Goal: Information Seeking & Learning: Check status

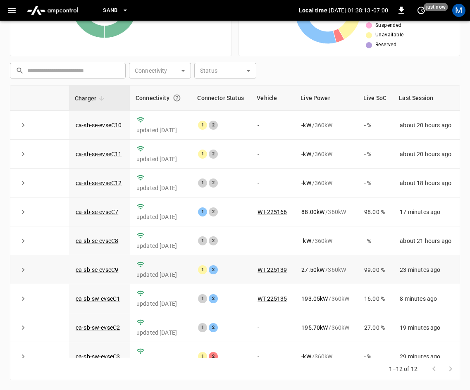
scroll to position [110, 0]
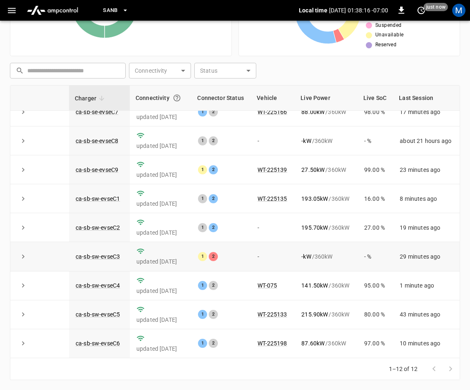
click at [103, 254] on td "ca-sb-sw-evseC3" at bounding box center [99, 256] width 61 height 29
click at [103, 253] on td "ca-sb-sw-evseC3" at bounding box center [99, 256] width 61 height 29
click at [104, 252] on link "ca-sb-sw-evseC3" at bounding box center [98, 257] width 48 height 10
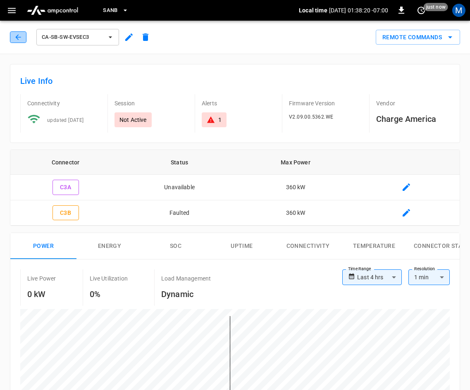
click at [15, 35] on button "button" at bounding box center [18, 37] width 17 height 12
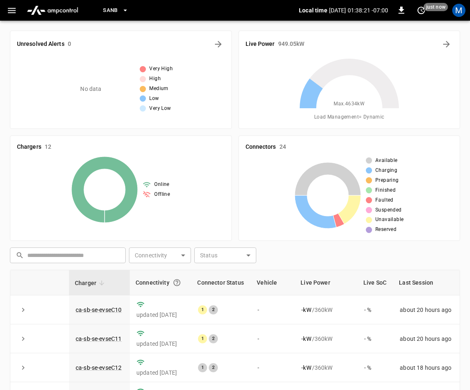
scroll to position [185, 0]
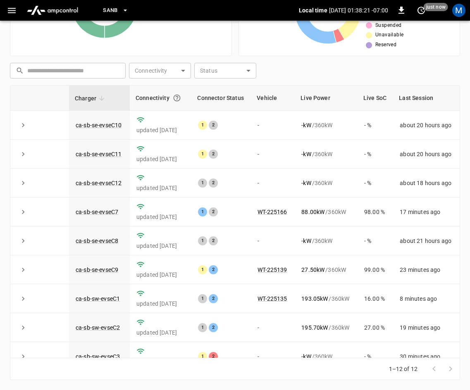
click at [14, 39] on div "Chargers 12 Online Offline" at bounding box center [121, 3] width 222 height 105
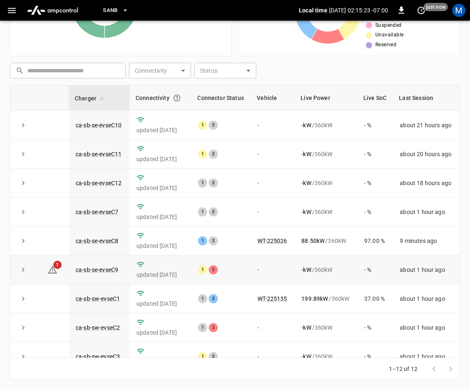
scroll to position [110, 0]
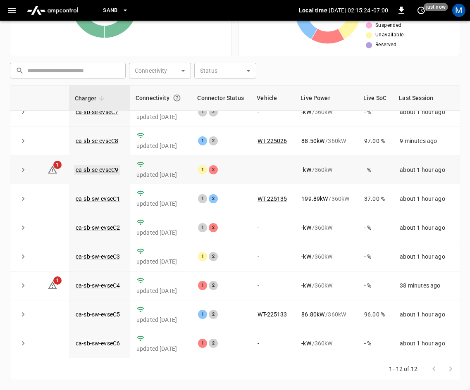
click at [96, 165] on link "ca-sb-se-evseC9" at bounding box center [97, 170] width 46 height 10
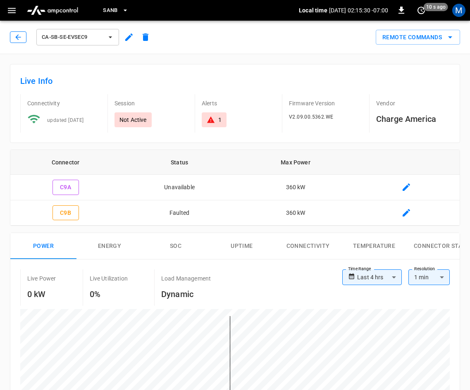
click at [21, 39] on icon "button" at bounding box center [18, 37] width 8 height 8
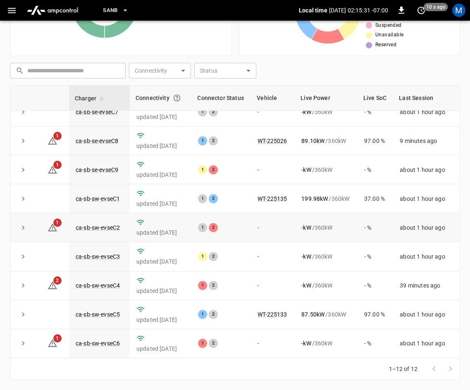
scroll to position [110, 0]
click at [95, 223] on link "ca-sb-sw-evseC2" at bounding box center [98, 228] width 48 height 10
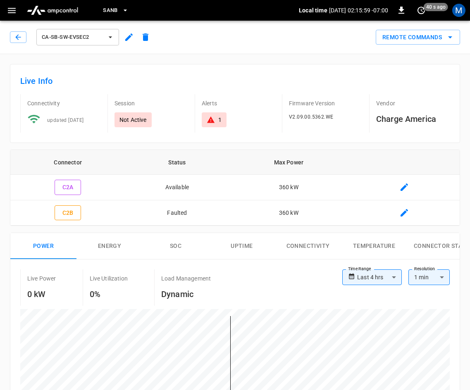
click at [7, 38] on div "ca-sb-sw-evseC2" at bounding box center [80, 35] width 147 height 23
click at [19, 39] on icon "button" at bounding box center [18, 37] width 8 height 8
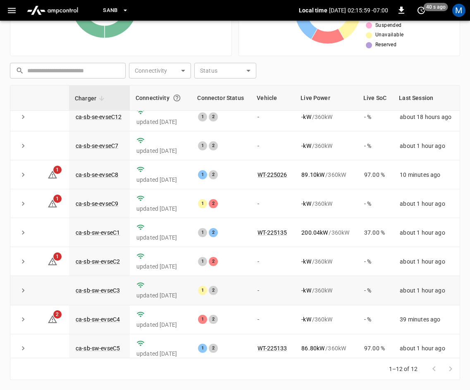
scroll to position [110, 0]
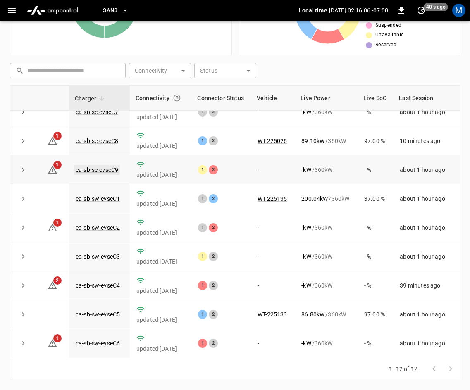
click at [112, 165] on link "ca-sb-se-evseC9" at bounding box center [97, 170] width 46 height 10
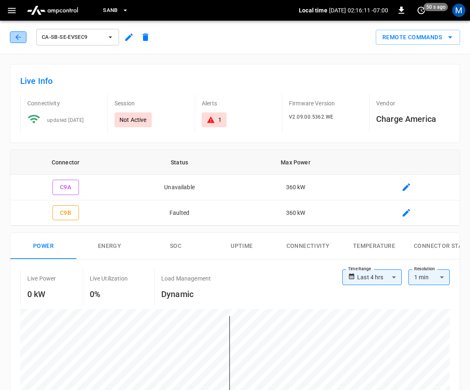
click at [19, 33] on icon "button" at bounding box center [18, 37] width 8 height 8
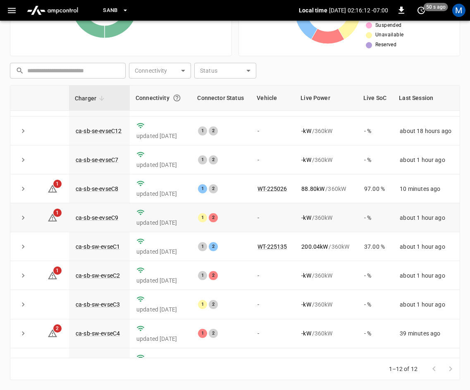
scroll to position [110, 0]
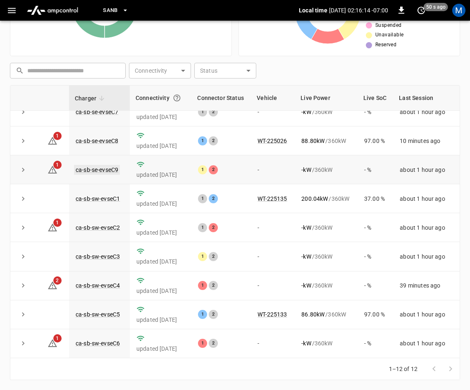
click at [106, 165] on link "ca-sb-se-evseC9" at bounding box center [97, 170] width 46 height 10
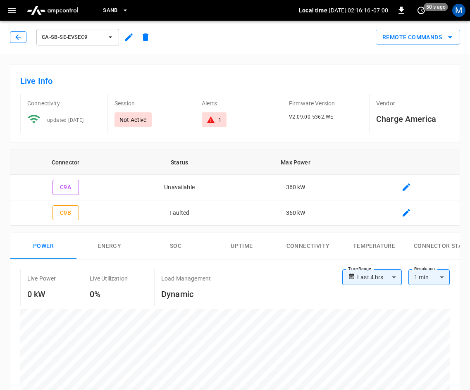
click at [18, 35] on icon "button" at bounding box center [17, 36] width 5 height 5
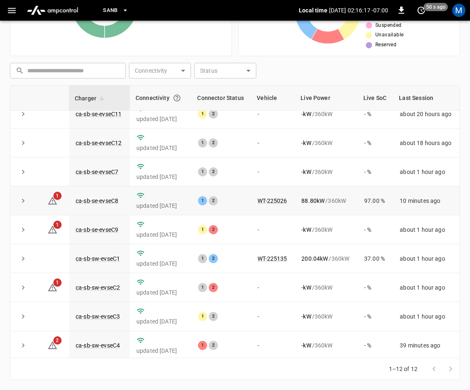
scroll to position [83, 0]
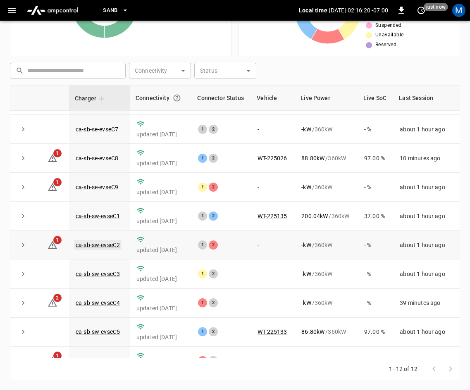
click at [103, 249] on link "ca-sb-sw-evseC2" at bounding box center [98, 245] width 48 height 10
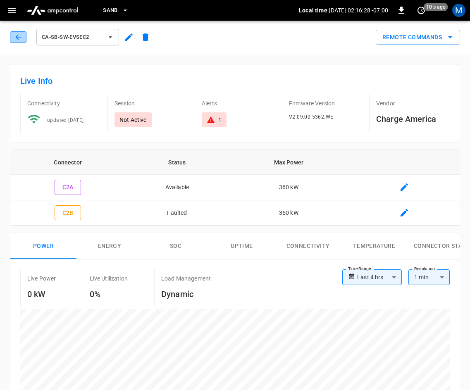
click at [19, 38] on icon "button" at bounding box center [18, 37] width 8 height 8
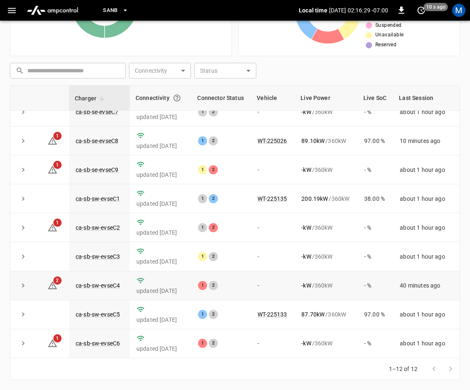
scroll to position [110, 0]
click at [108, 281] on link "ca-sb-sw-evseC4" at bounding box center [98, 286] width 48 height 10
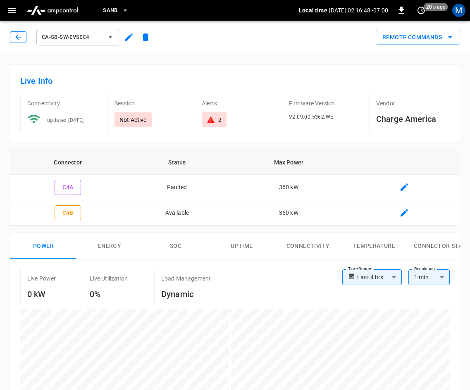
click at [22, 37] on icon "button" at bounding box center [18, 37] width 8 height 8
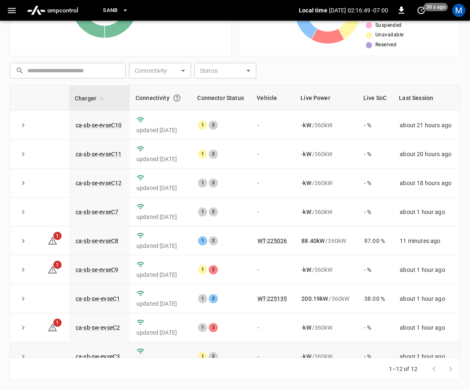
scroll to position [110, 0]
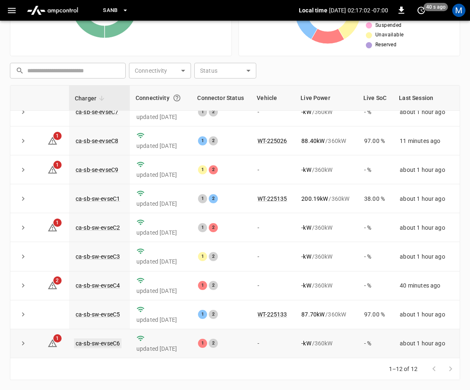
click at [103, 339] on link "ca-sb-sw-evseC6" at bounding box center [98, 344] width 48 height 10
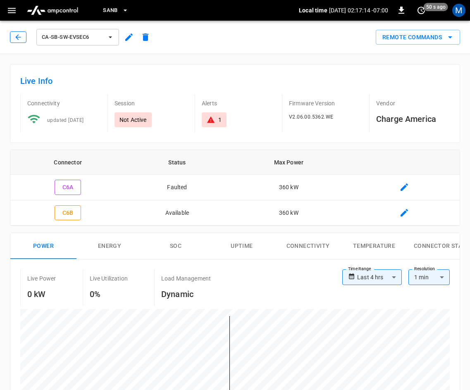
click at [20, 40] on icon "button" at bounding box center [18, 37] width 8 height 8
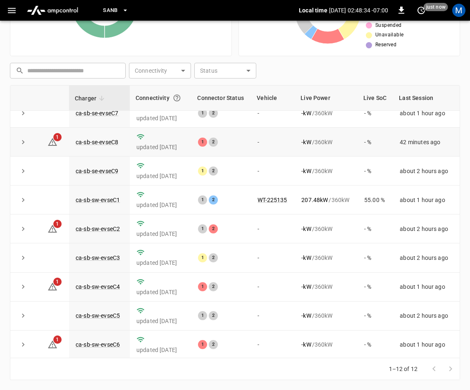
scroll to position [110, 0]
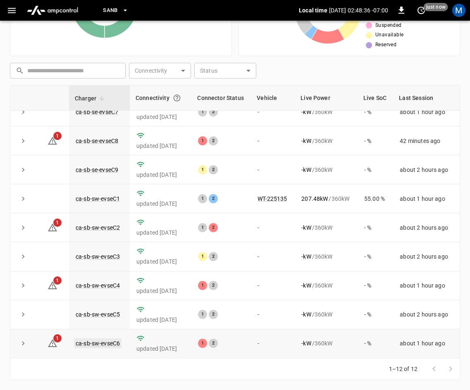
click at [108, 339] on link "ca-sb-sw-evseC6" at bounding box center [98, 344] width 48 height 10
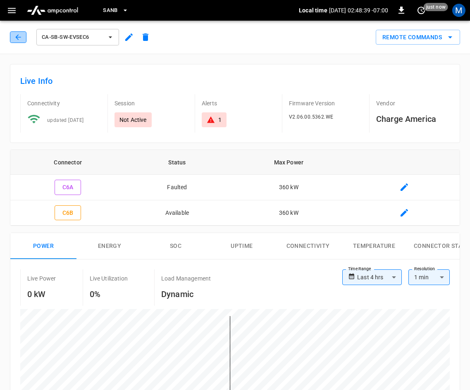
click at [23, 39] on button "button" at bounding box center [18, 37] width 17 height 12
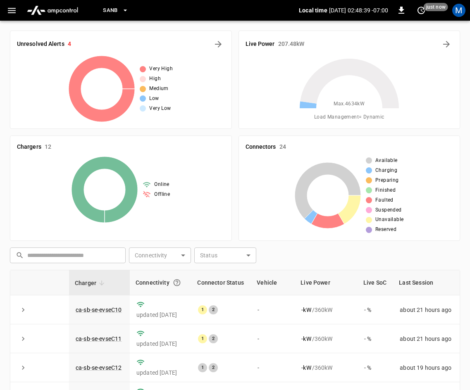
scroll to position [185, 0]
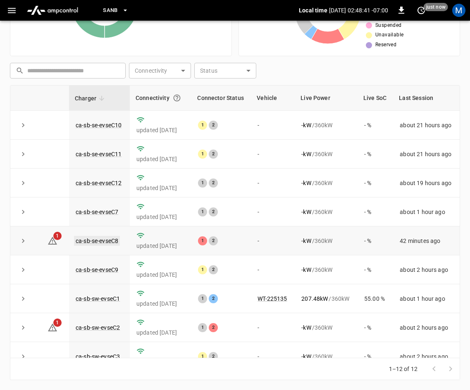
click at [108, 243] on link "ca-sb-se-evseC8" at bounding box center [97, 241] width 46 height 10
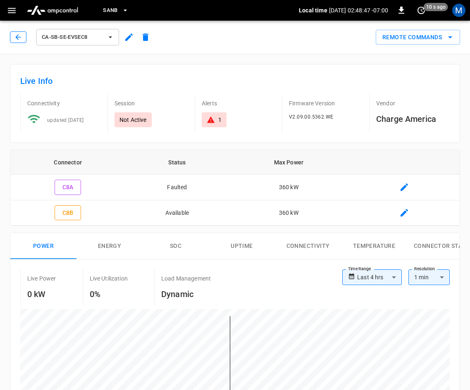
click at [21, 36] on icon "button" at bounding box center [18, 37] width 8 height 8
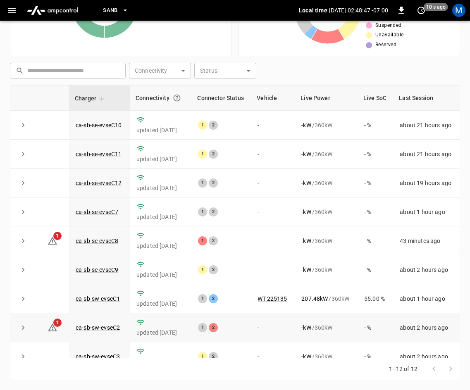
scroll to position [110, 0]
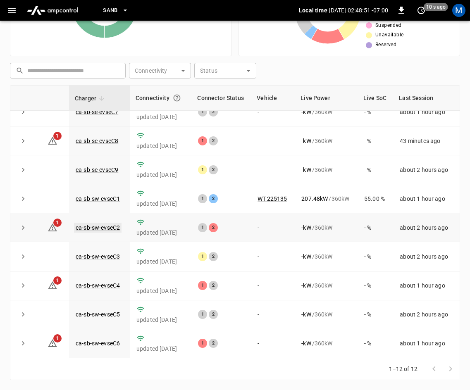
click at [105, 223] on link "ca-sb-sw-evseC2" at bounding box center [98, 228] width 48 height 10
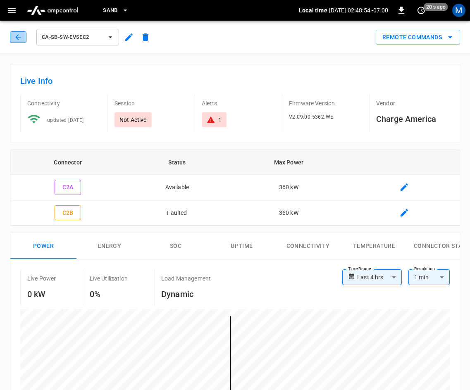
click at [15, 41] on icon "button" at bounding box center [18, 37] width 8 height 8
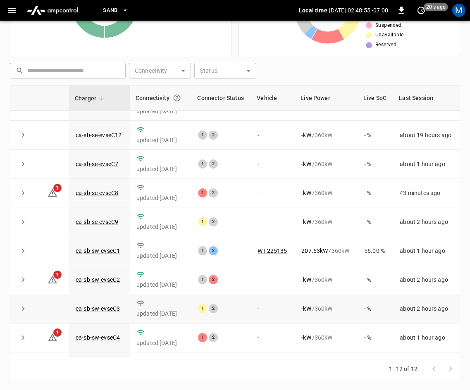
scroll to position [110, 0]
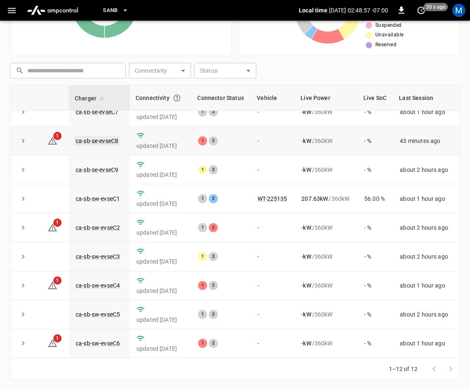
click at [105, 136] on link "ca-sb-se-evseC8" at bounding box center [97, 141] width 46 height 10
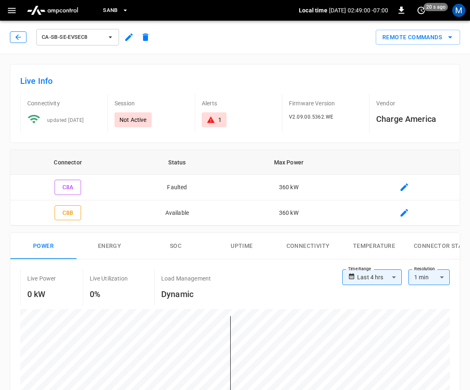
click at [22, 41] on icon "button" at bounding box center [18, 37] width 8 height 8
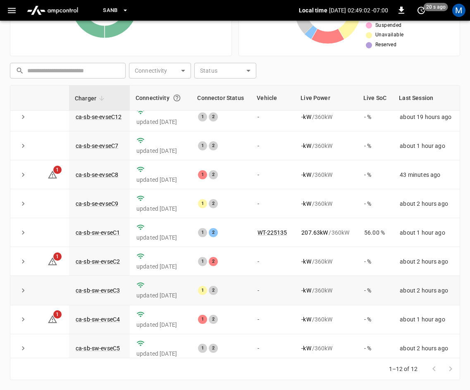
scroll to position [110, 0]
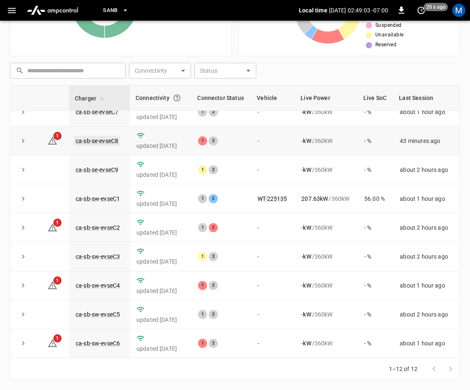
click at [112, 136] on link "ca-sb-se-evseC8" at bounding box center [97, 141] width 46 height 10
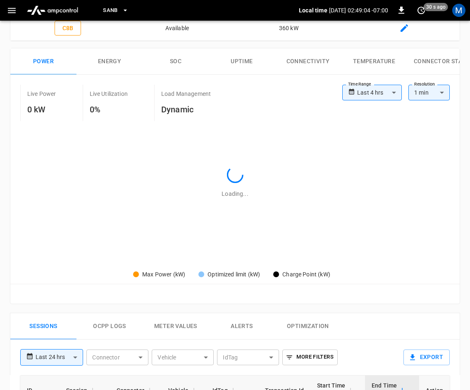
type input "**********"
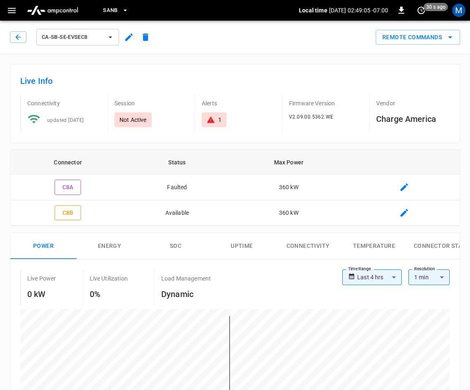
click at [9, 36] on div "ca-sb-se-evseC8" at bounding box center [80, 35] width 147 height 23
click at [16, 38] on icon "button" at bounding box center [18, 37] width 8 height 8
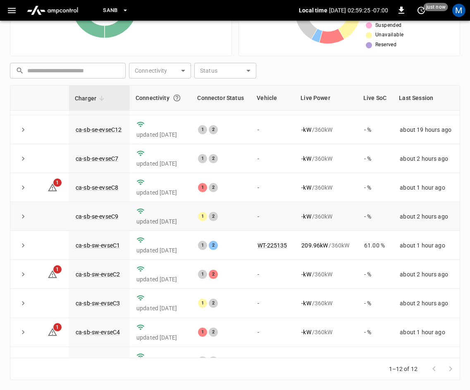
scroll to position [110, 0]
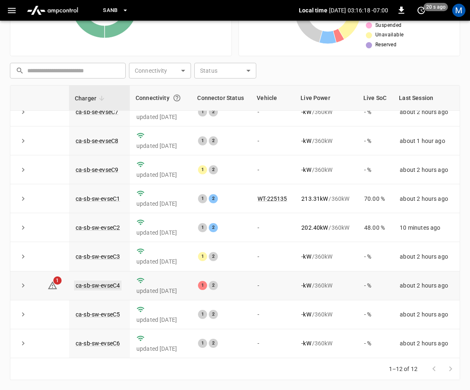
click at [112, 281] on link "ca-sb-sw-evseC4" at bounding box center [98, 286] width 48 height 10
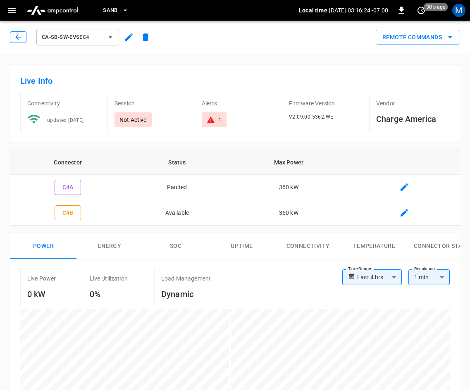
click at [19, 39] on icon "button" at bounding box center [18, 37] width 8 height 8
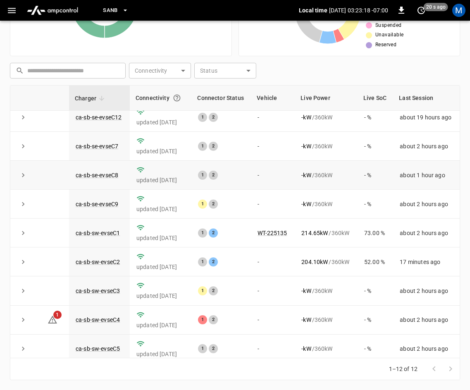
scroll to position [110, 0]
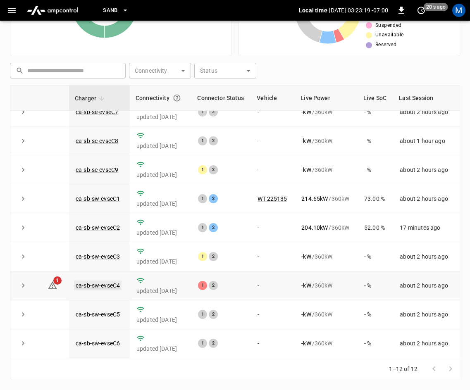
click at [102, 281] on link "ca-sb-sw-evseC4" at bounding box center [98, 286] width 48 height 10
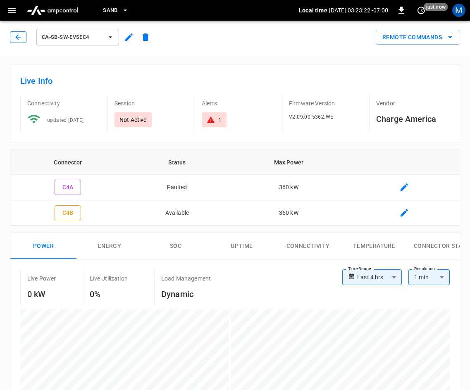
click at [12, 35] on button "button" at bounding box center [18, 37] width 17 height 12
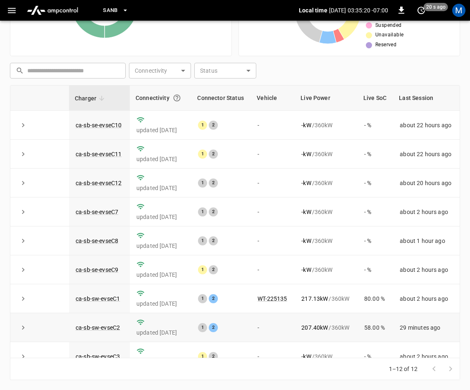
scroll to position [110, 0]
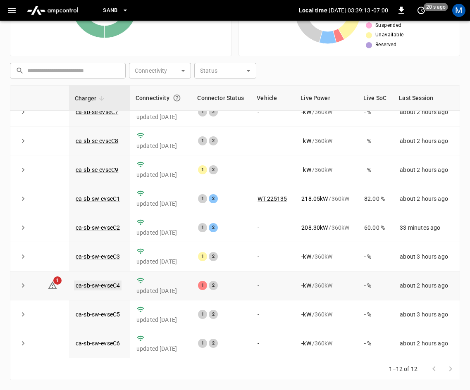
click at [91, 281] on link "ca-sb-sw-evseC4" at bounding box center [98, 286] width 48 height 10
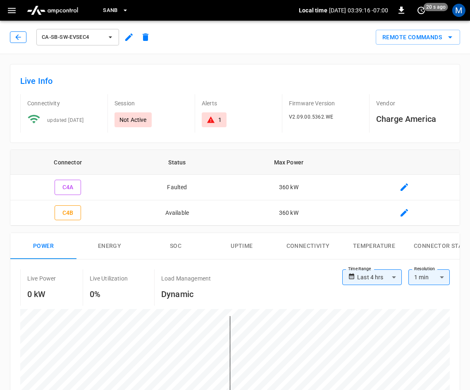
click at [18, 35] on icon "button" at bounding box center [18, 37] width 8 height 8
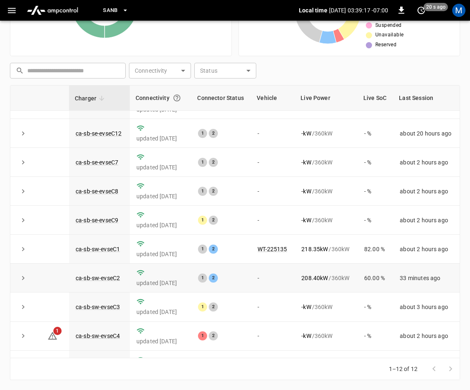
scroll to position [110, 0]
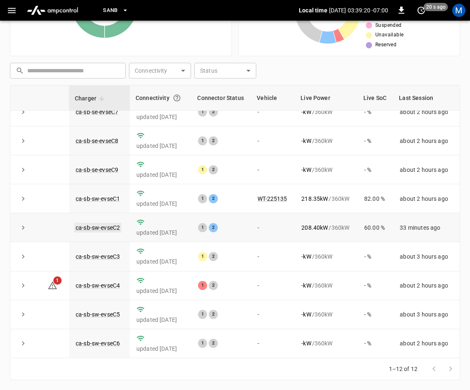
click at [100, 223] on link "ca-sb-sw-evseC2" at bounding box center [98, 228] width 48 height 10
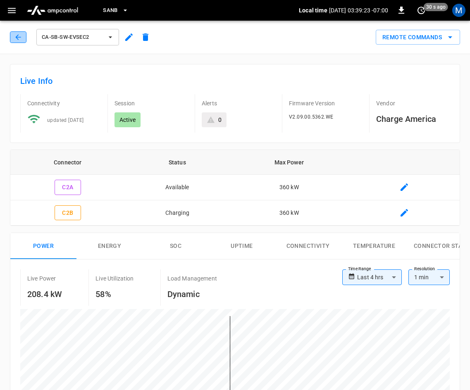
click at [12, 34] on button "button" at bounding box center [18, 37] width 17 height 12
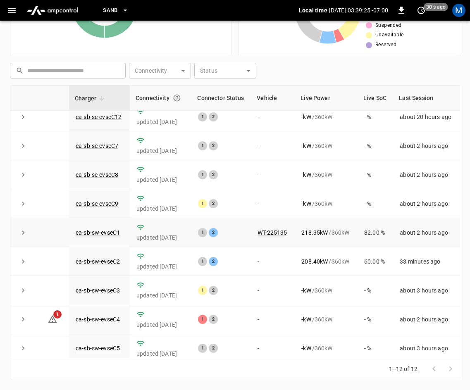
scroll to position [110, 0]
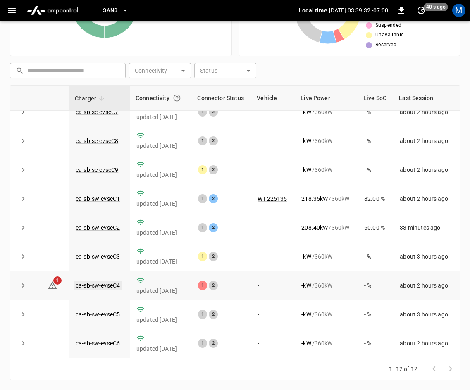
click at [112, 281] on link "ca-sb-sw-evseC4" at bounding box center [98, 286] width 48 height 10
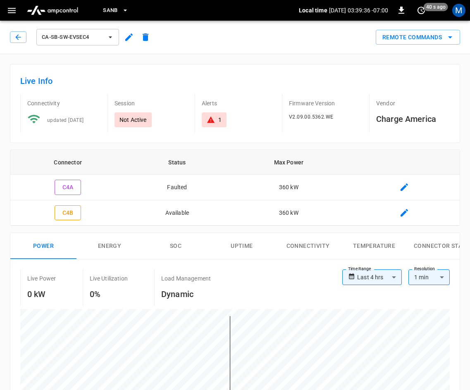
click at [19, 46] on div "ca-sb-sw-evseC4" at bounding box center [82, 37] width 144 height 20
click at [17, 41] on icon "button" at bounding box center [18, 37] width 8 height 8
